Goal: Navigation & Orientation: Understand site structure

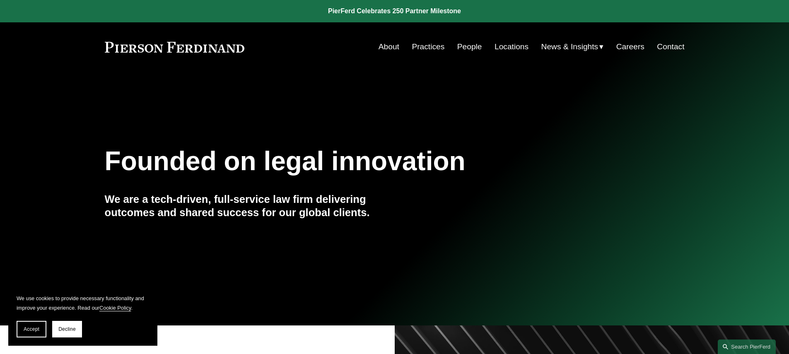
click at [513, 47] on link "Locations" at bounding box center [511, 47] width 34 height 16
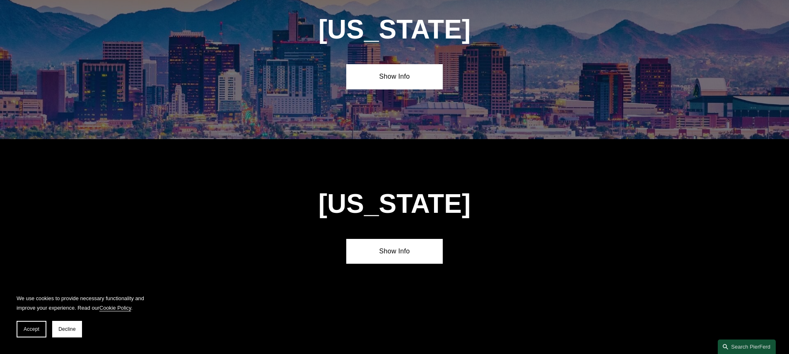
scroll to position [494, 0]
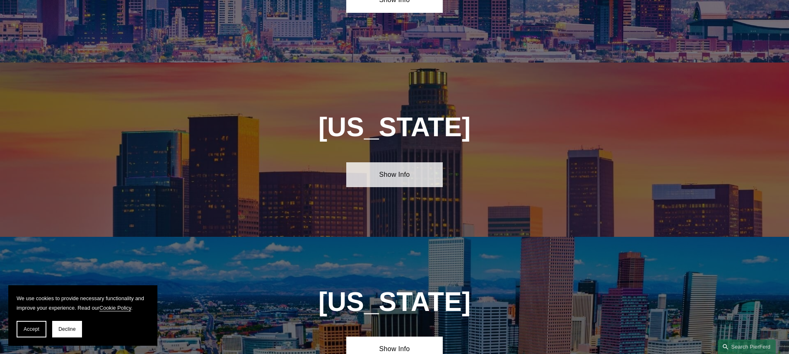
click at [413, 164] on link "Show Info" at bounding box center [394, 174] width 96 height 25
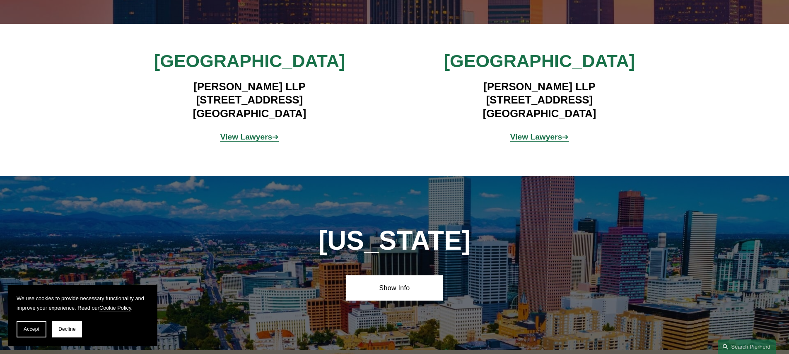
scroll to position [776, 0]
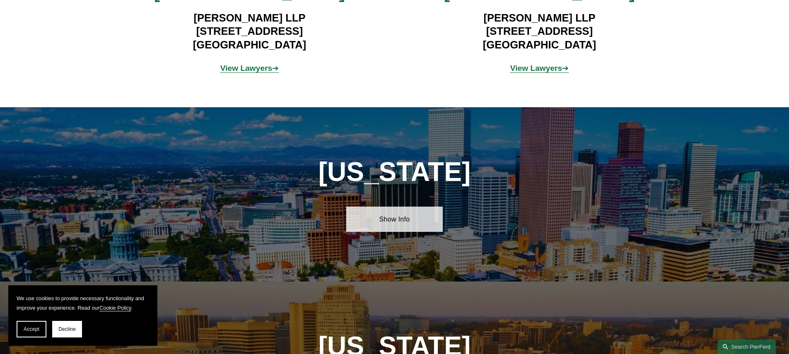
click at [416, 207] on link "Show Info" at bounding box center [394, 219] width 96 height 25
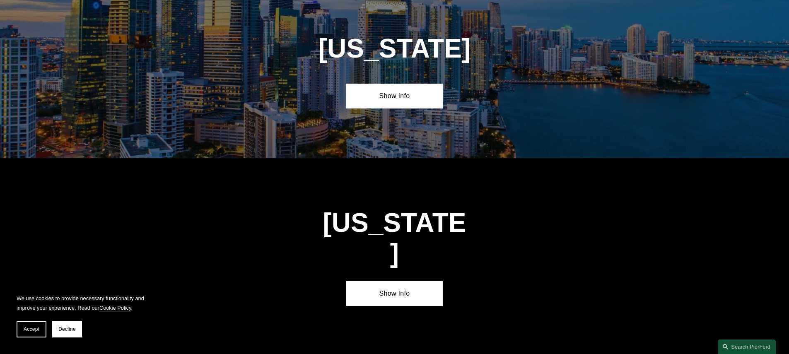
scroll to position [1563, 0]
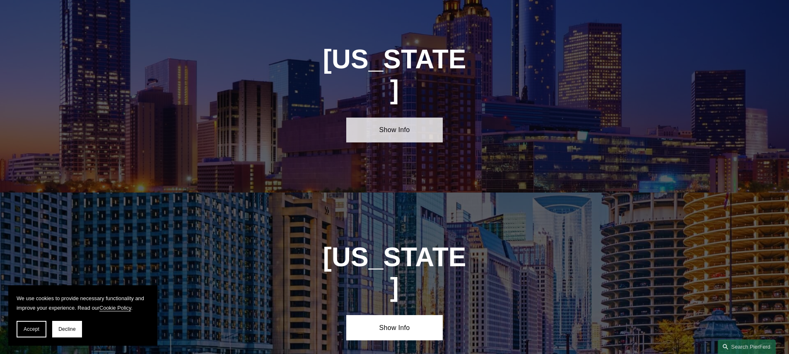
click at [423, 118] on link "Show Info" at bounding box center [394, 130] width 96 height 25
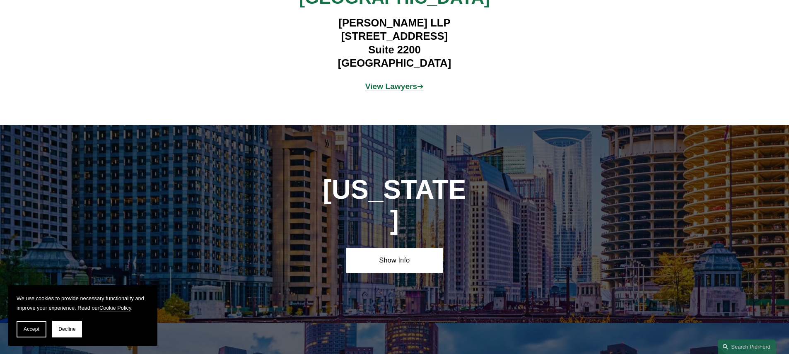
scroll to position [1798, 0]
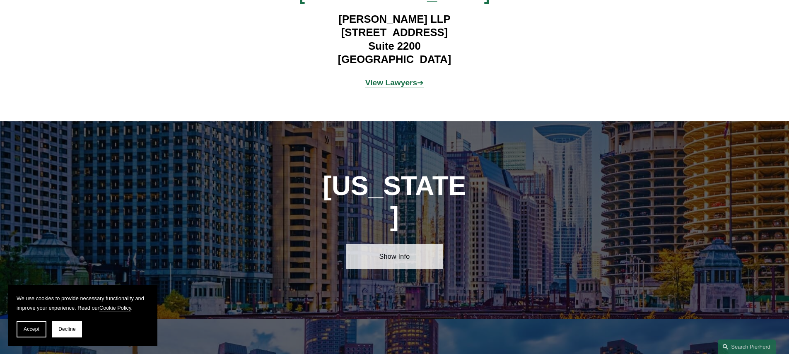
click at [417, 244] on link "Show Info" at bounding box center [394, 256] width 96 height 25
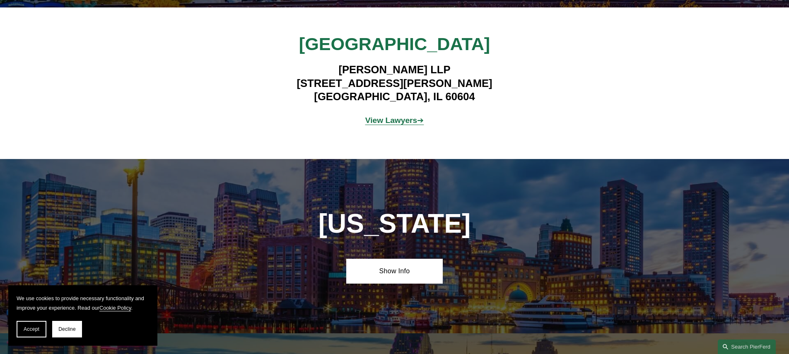
scroll to position [2204, 0]
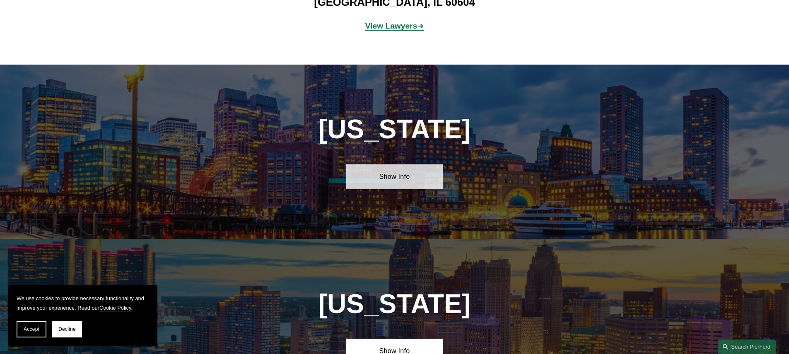
click at [413, 164] on link "Show Info" at bounding box center [394, 176] width 96 height 25
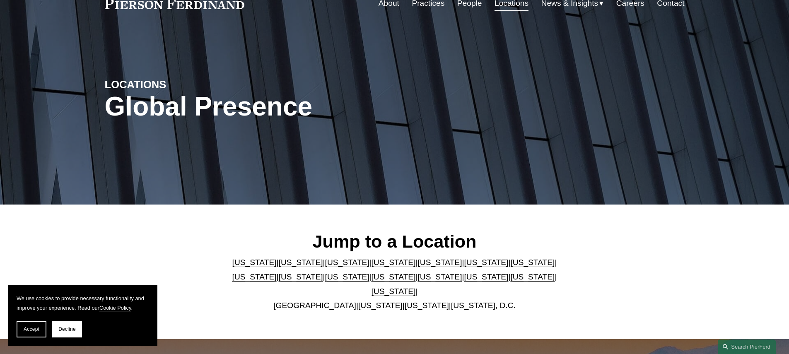
scroll to position [0, 0]
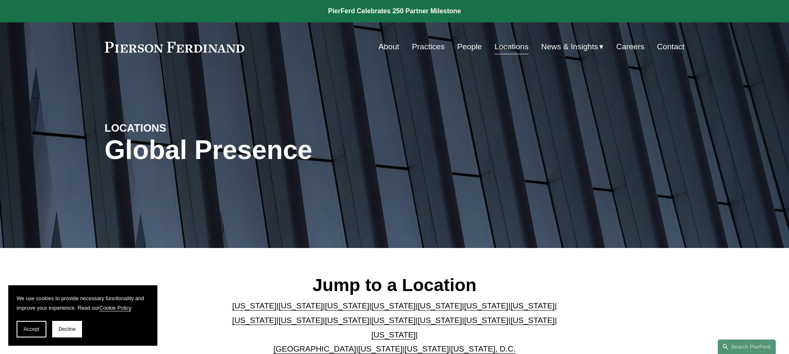
click at [625, 46] on link "Careers" at bounding box center [630, 47] width 28 height 16
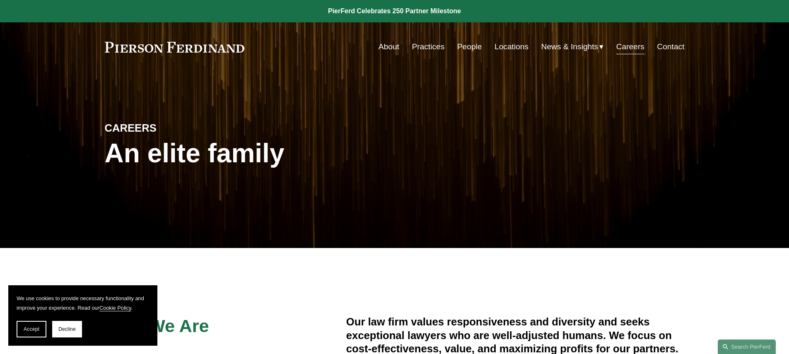
click at [417, 46] on link "Practices" at bounding box center [427, 47] width 33 height 16
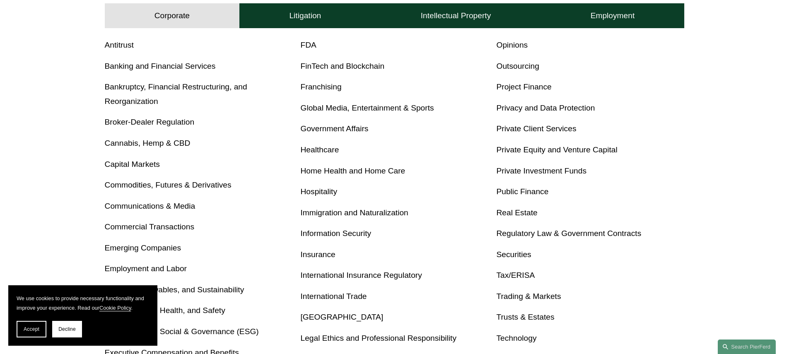
scroll to position [339, 0]
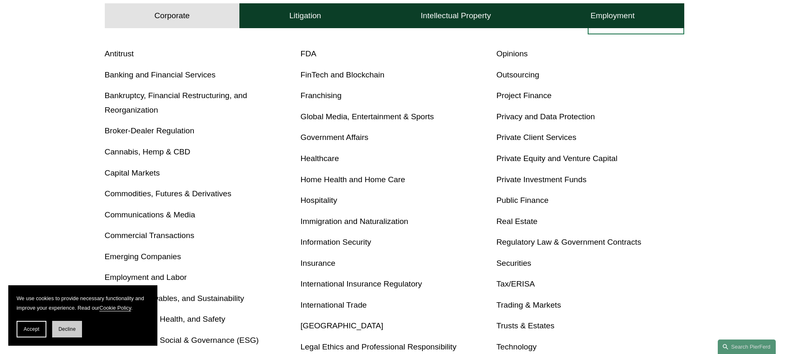
click at [68, 327] on span "Decline" at bounding box center [66, 329] width 17 height 6
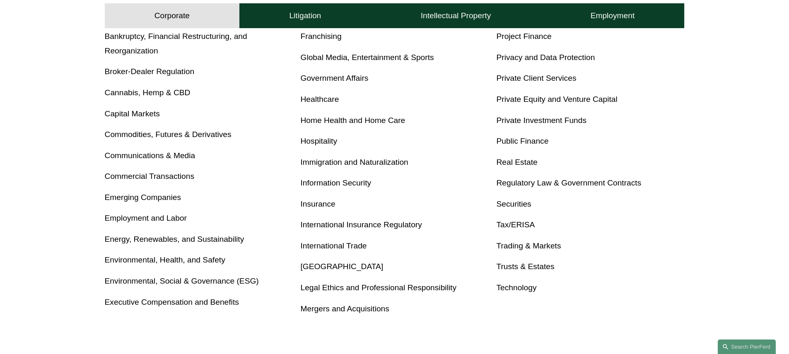
scroll to position [0, 0]
